Goal: Complete application form

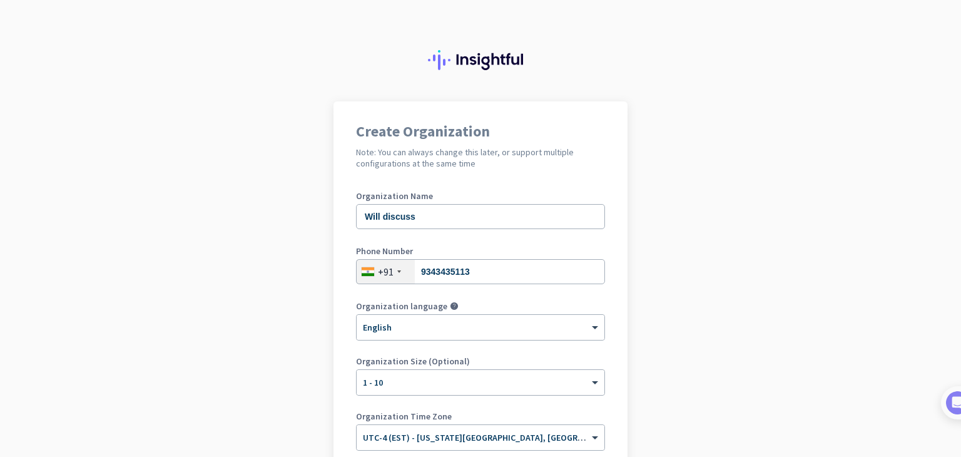
scroll to position [170, 0]
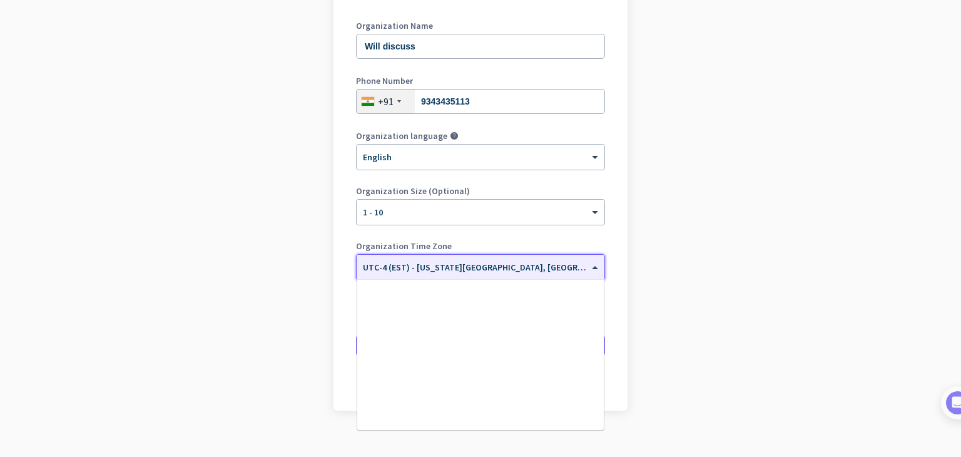
click at [531, 263] on input "text" at bounding box center [468, 262] width 210 height 9
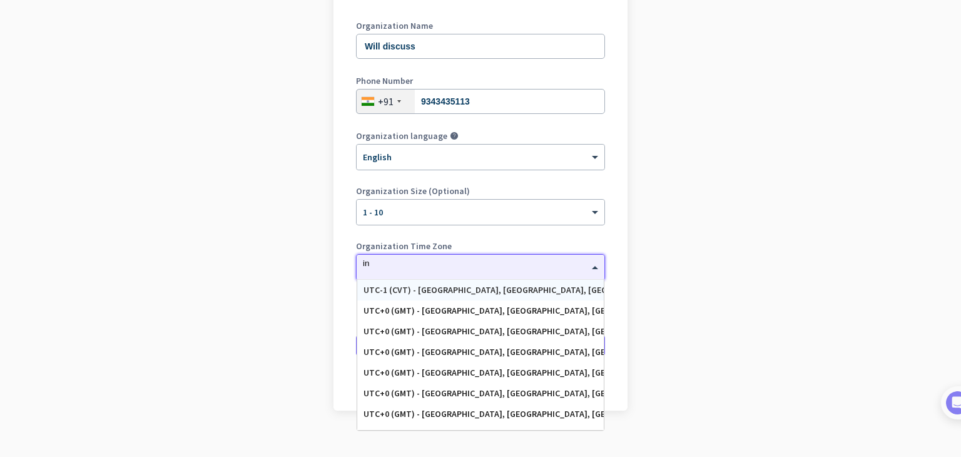
scroll to position [0, 0]
type input "i"
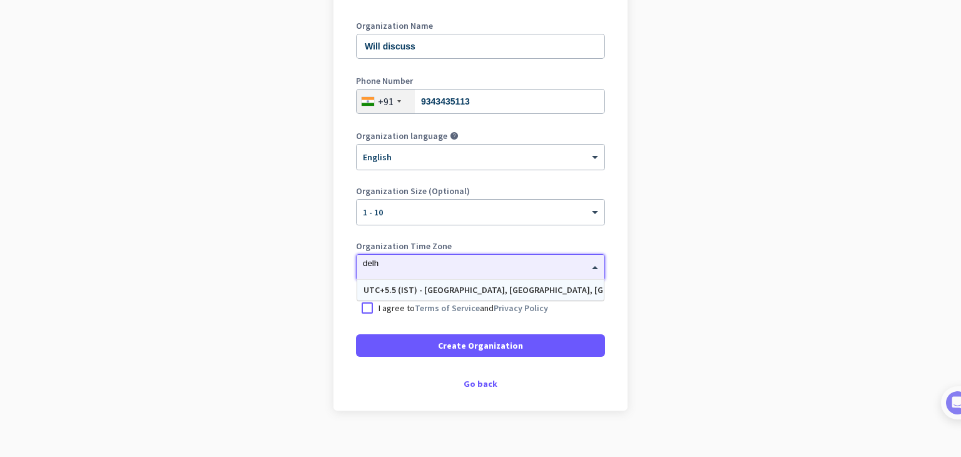
type input "[GEOGRAPHIC_DATA]"
click at [533, 293] on div "UTC+5.5 (IST) - [GEOGRAPHIC_DATA], [GEOGRAPHIC_DATA], [GEOGRAPHIC_DATA], [GEOGR…" at bounding box center [481, 290] width 234 height 11
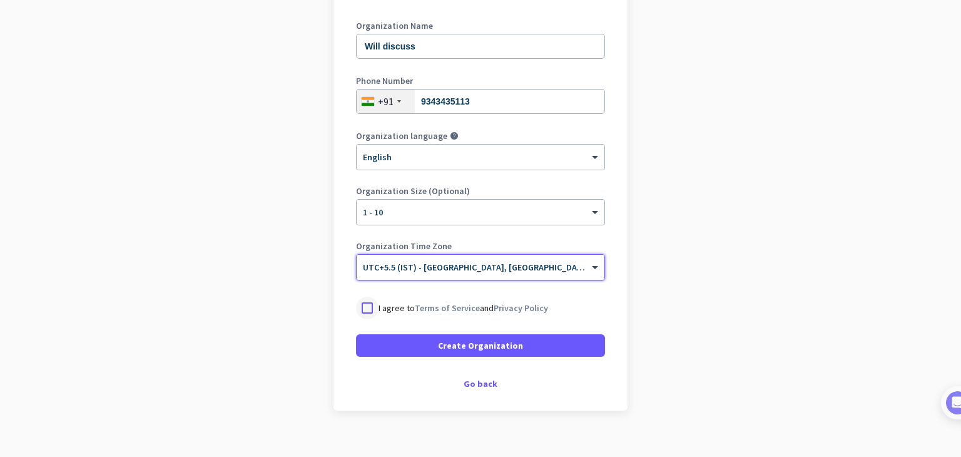
click at [363, 310] on div at bounding box center [367, 308] width 23 height 23
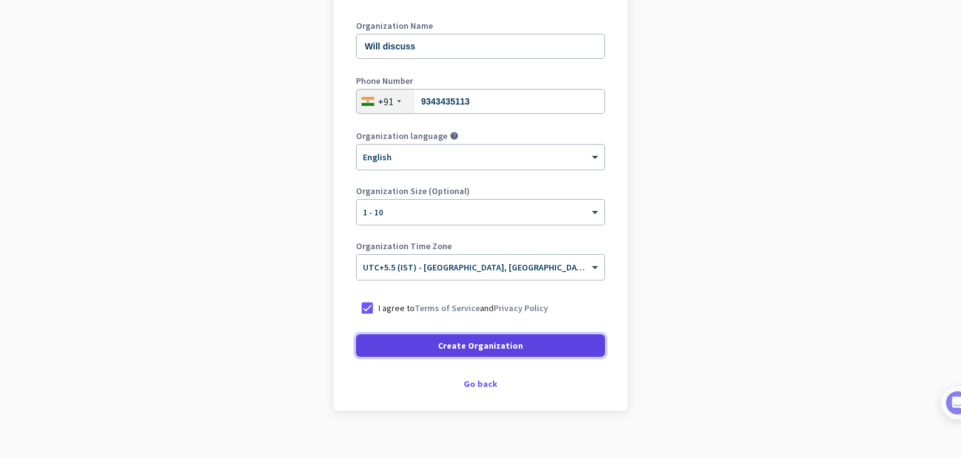
click at [461, 354] on span at bounding box center [480, 345] width 249 height 30
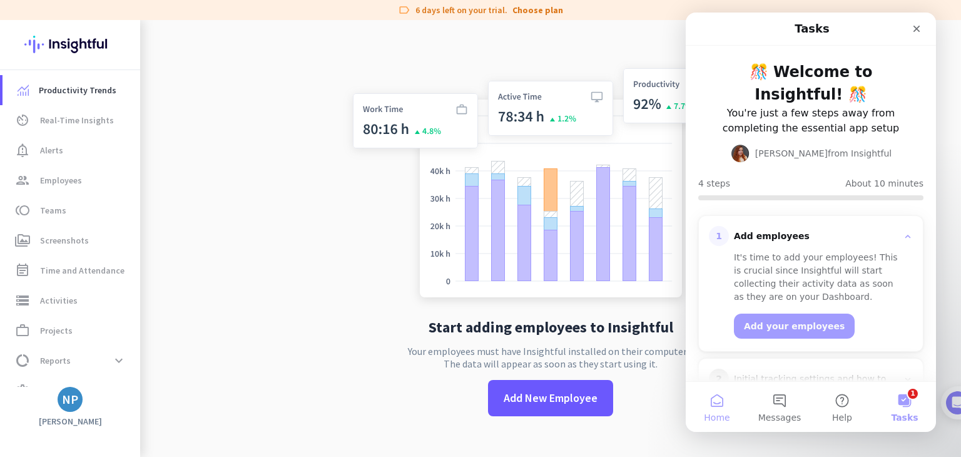
click at [716, 398] on button "Home" at bounding box center [717, 407] width 63 height 50
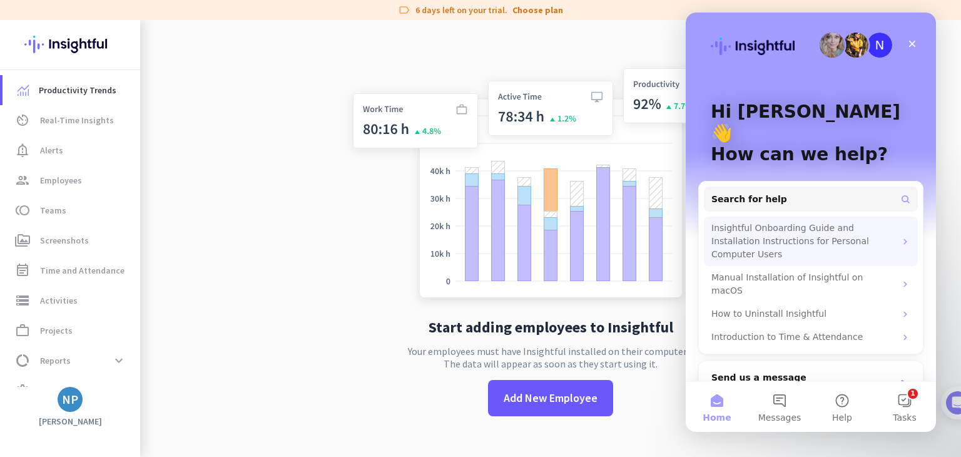
click at [817, 221] on div "Insightful Onboarding Guide and Installation Instructions for Personal Computer…" at bounding box center [803, 240] width 184 height 39
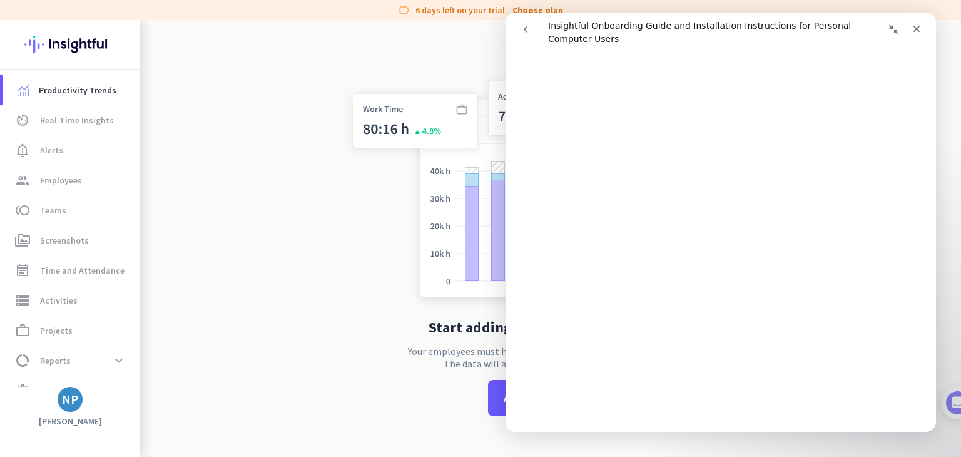
scroll to position [3888, 0]
